Goal: Task Accomplishment & Management: Manage account settings

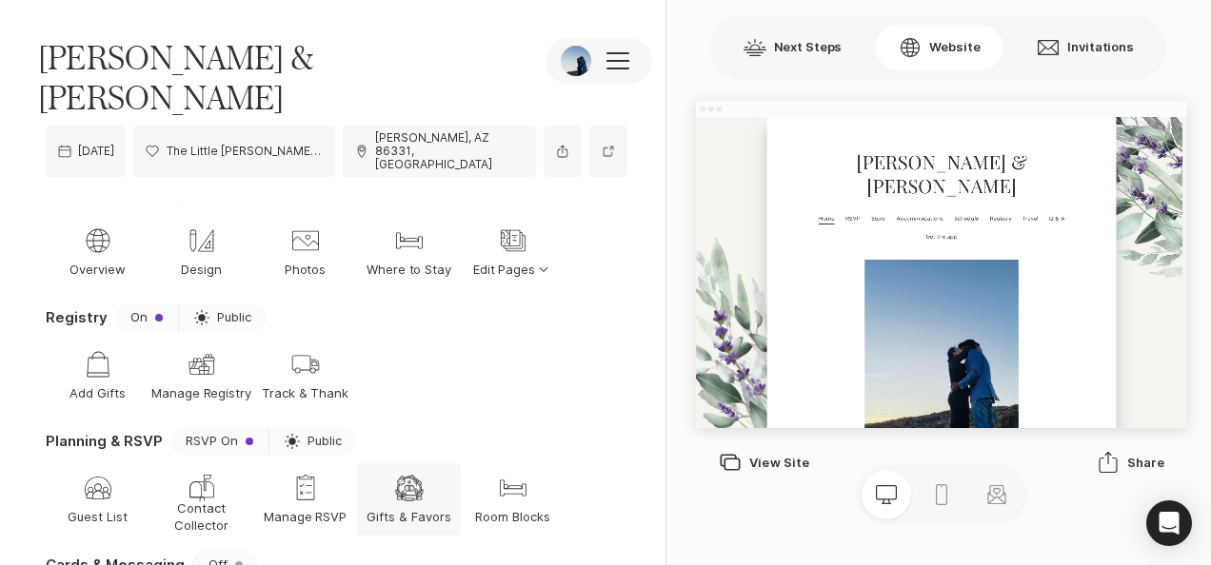
scroll to position [27, 0]
click at [405, 226] on icon "Bed" at bounding box center [409, 241] width 30 height 30
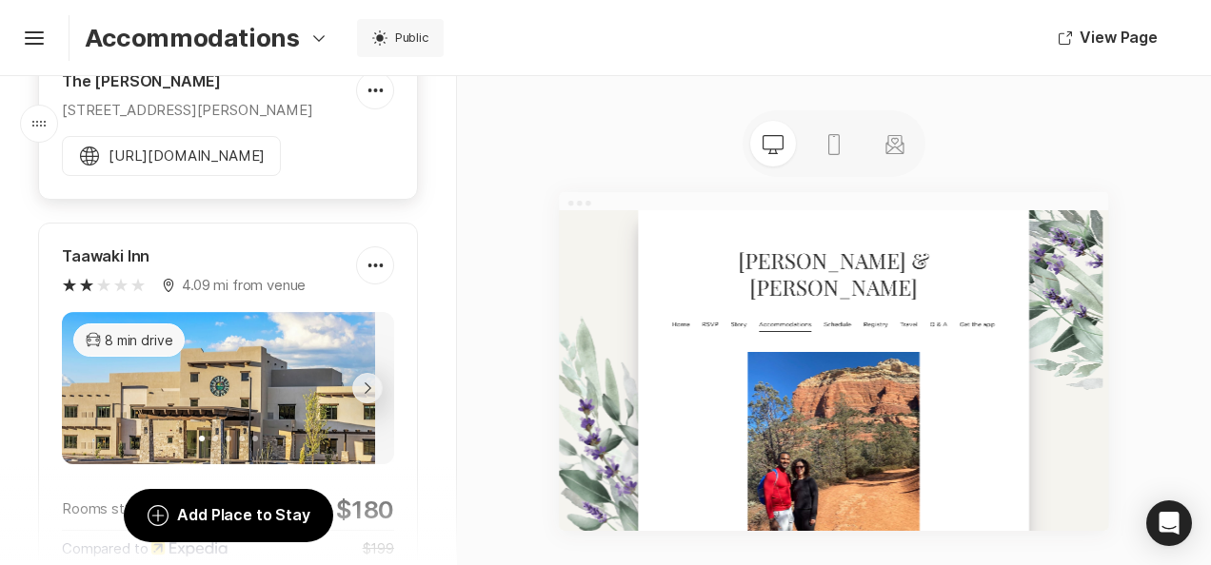
scroll to position [736, 0]
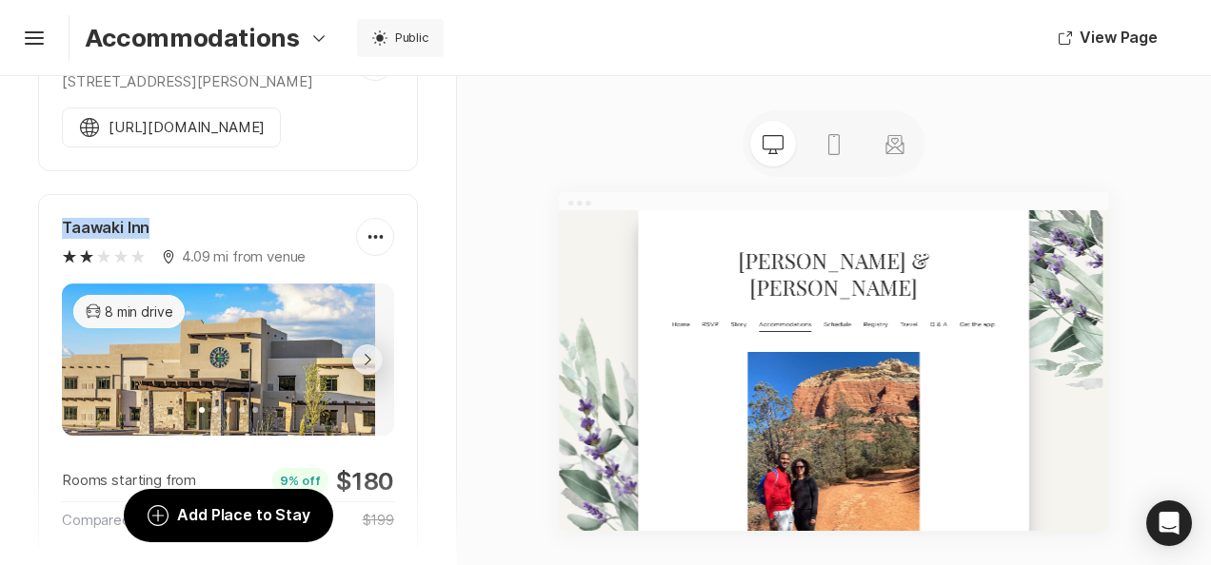
drag, startPoint x: 148, startPoint y: 217, endPoint x: 55, endPoint y: 212, distance: 93.4
click at [55, 212] on div "Taawaki Inn Map Marker 4.09 mi from venue Pencil Edit Eye Explore Trash Remove …" at bounding box center [228, 374] width 380 height 361
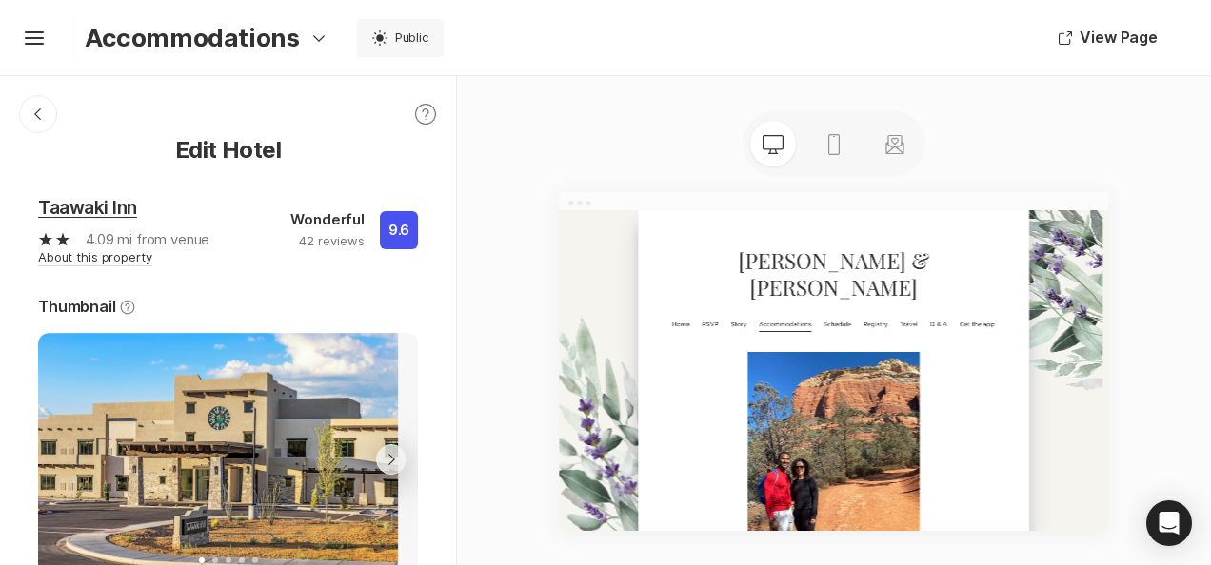
click at [55, 212] on link "Taawaki Inn" at bounding box center [87, 208] width 99 height 22
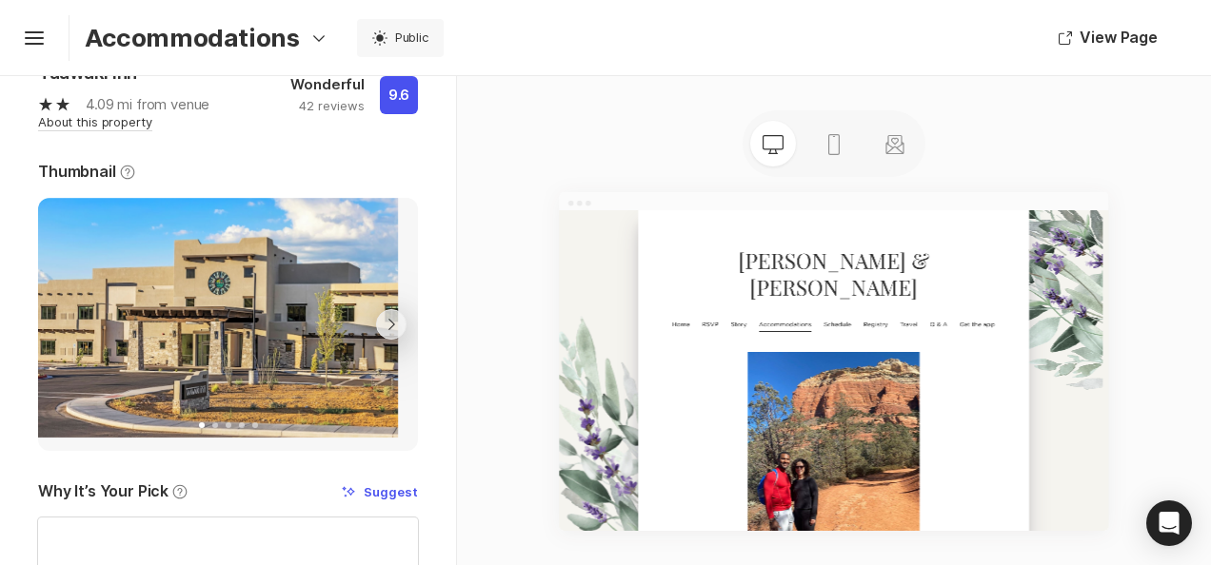
scroll to position [121, 0]
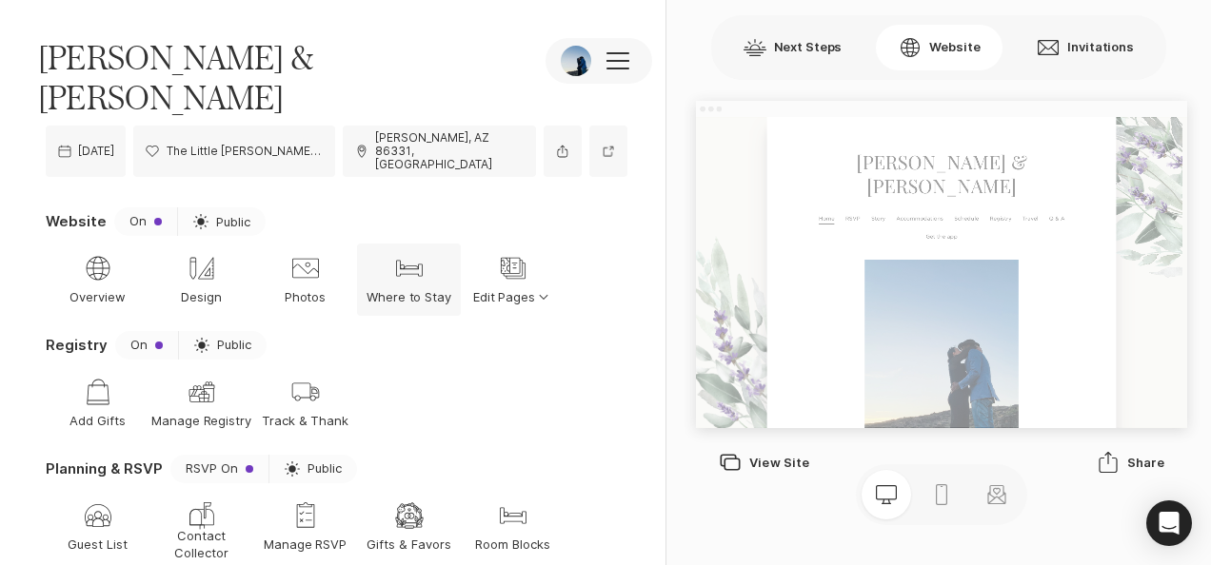
click at [400, 288] on p "Where to Stay" at bounding box center [409, 296] width 86 height 17
